Goal: Information Seeking & Learning: Obtain resource

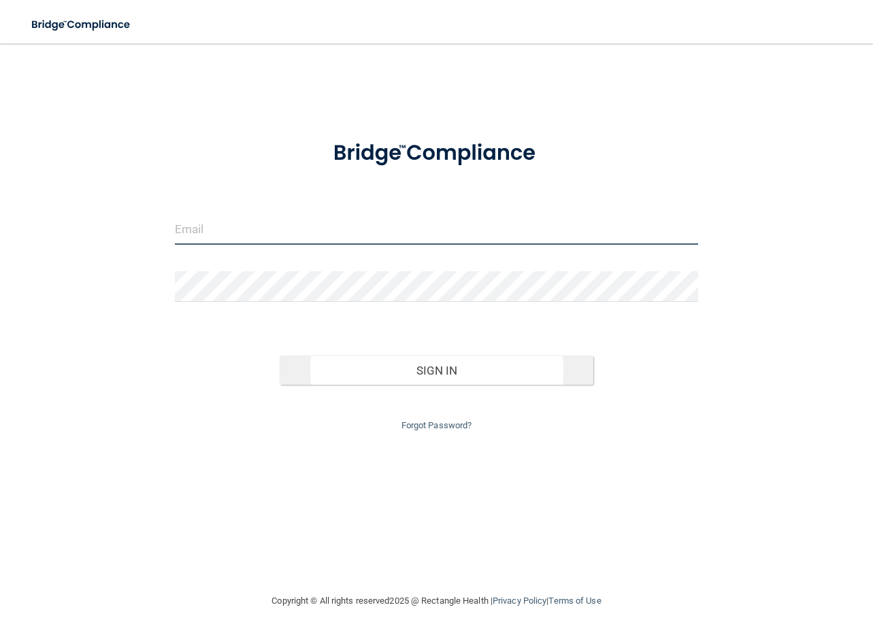
type input "[EMAIL_ADDRESS][DOMAIN_NAME]"
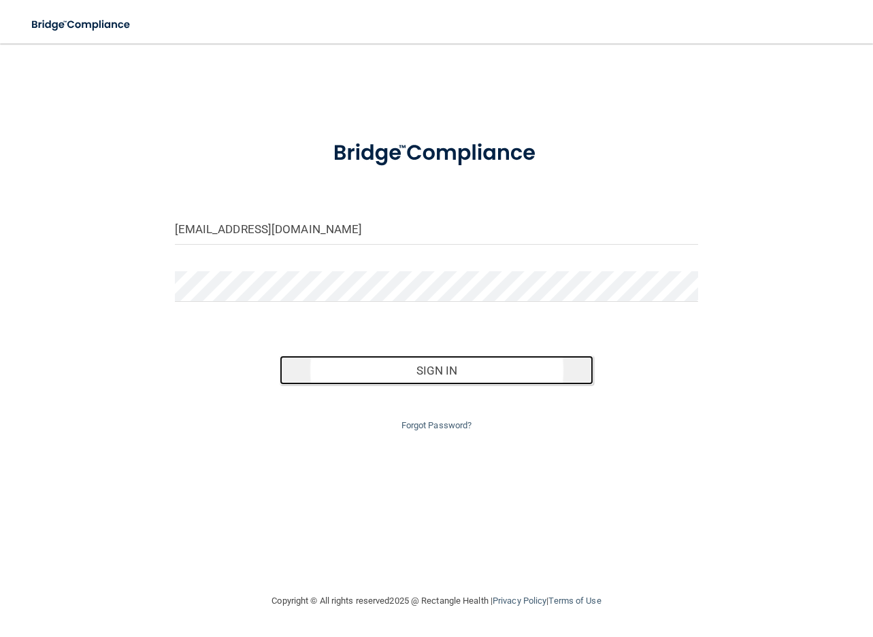
click at [408, 363] on button "Sign In" at bounding box center [437, 371] width 314 height 30
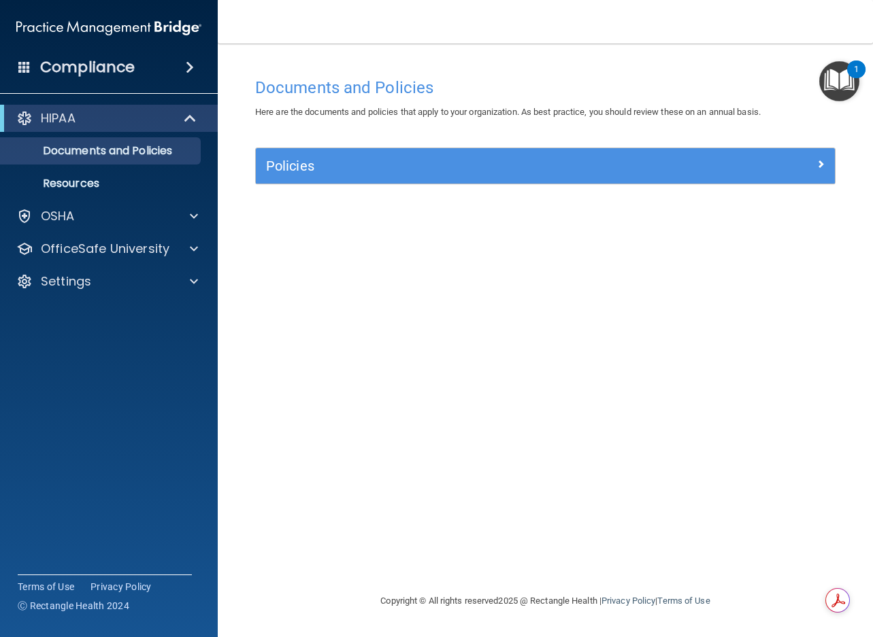
click at [88, 201] on div "HIPAA Documents and Policies Report an Incident Business Associates Emergency P…" at bounding box center [109, 202] width 218 height 207
click at [117, 150] on p "Documents and Policies" at bounding box center [102, 151] width 186 height 14
click at [290, 153] on div "Policies" at bounding box center [545, 165] width 579 height 35
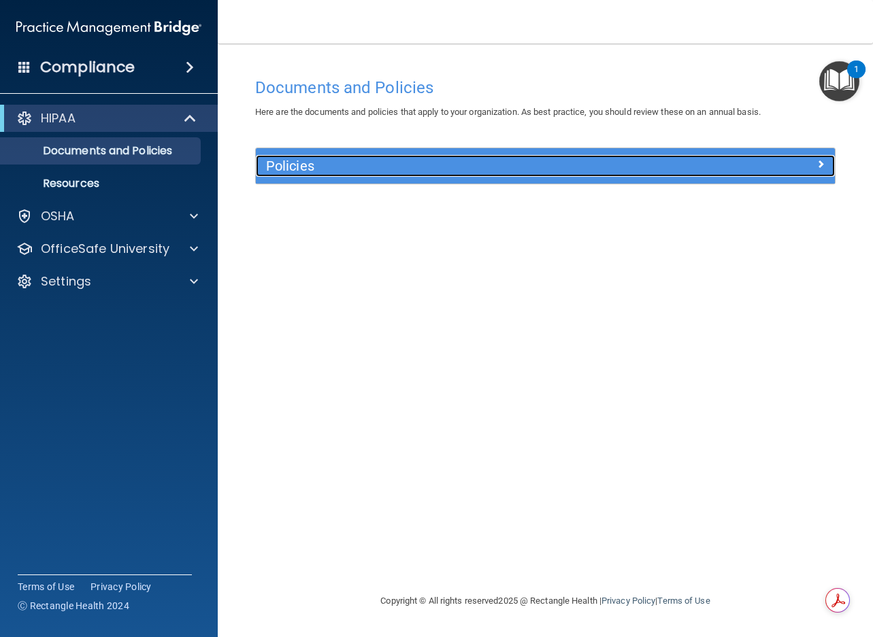
click at [301, 171] on h5 "Policies" at bounding box center [473, 166] width 414 height 15
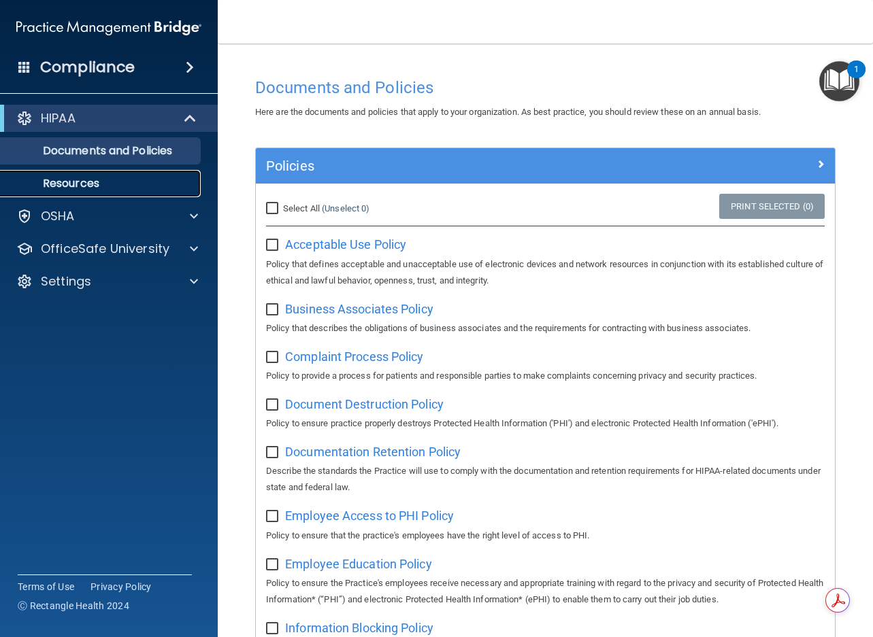
click at [105, 183] on p "Resources" at bounding box center [102, 184] width 186 height 14
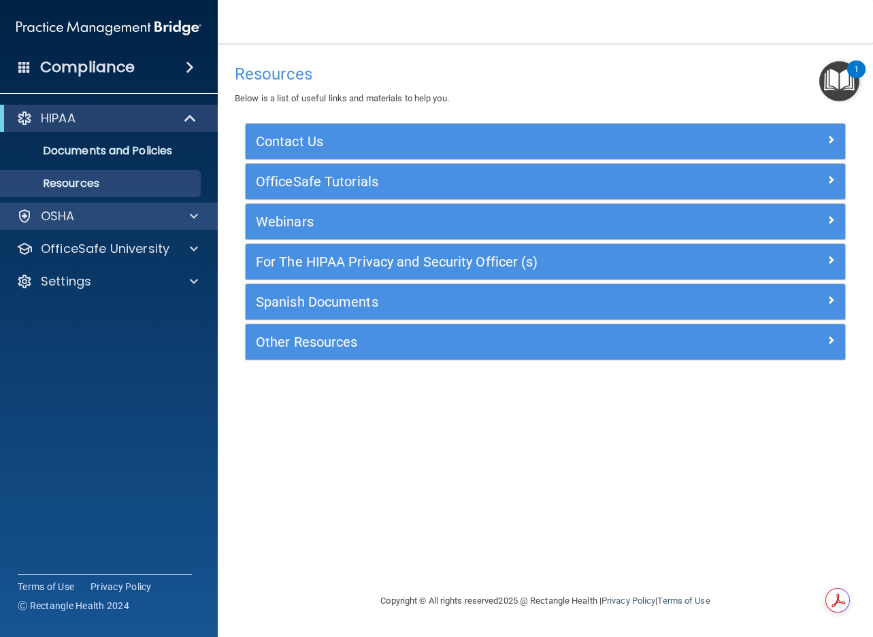
click at [89, 205] on div "OSHA" at bounding box center [109, 216] width 218 height 27
click at [194, 218] on span at bounding box center [194, 216] width 8 height 16
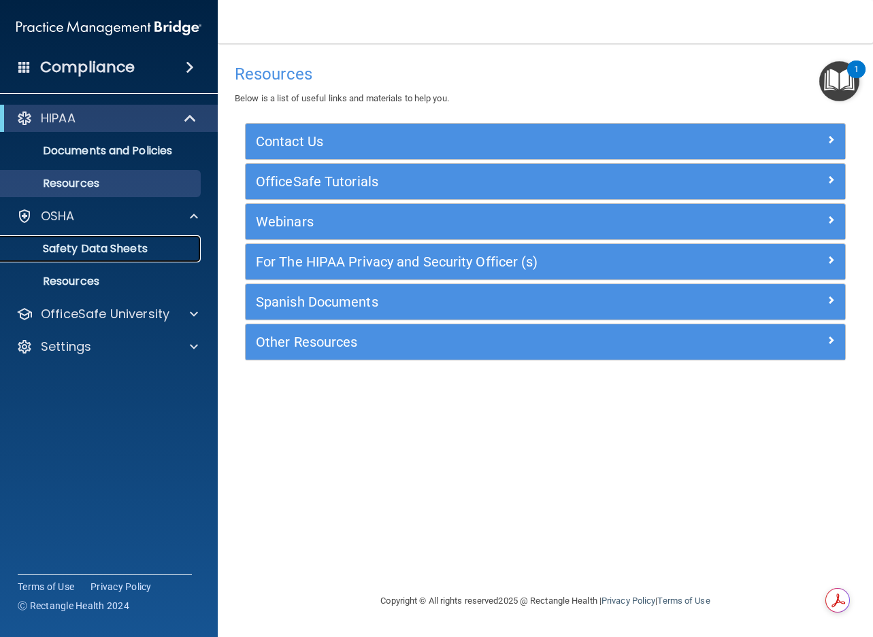
click at [122, 247] on p "Safety Data Sheets" at bounding box center [102, 249] width 186 height 14
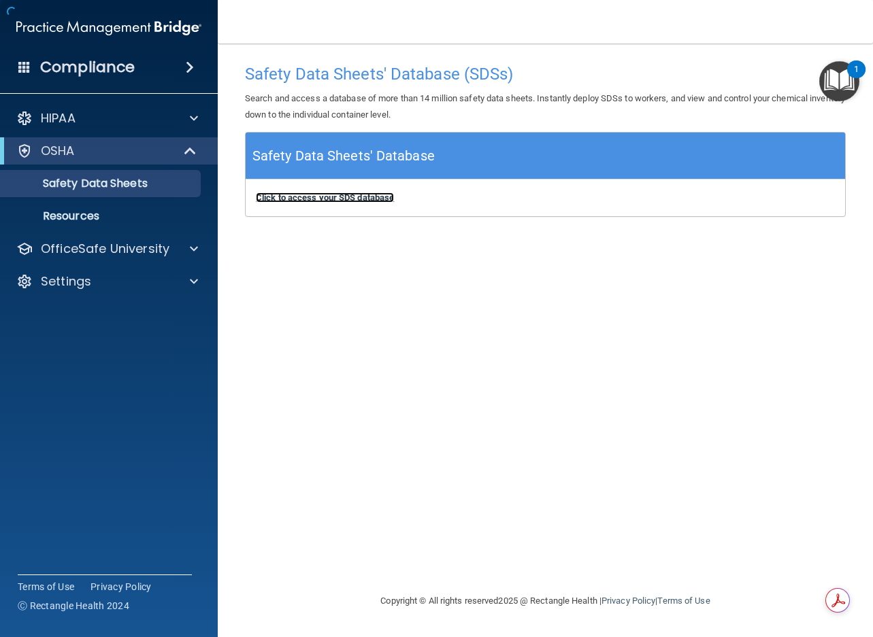
click at [331, 196] on b "Click to access your SDS database" at bounding box center [325, 198] width 138 height 10
